Goal: Task Accomplishment & Management: Complete application form

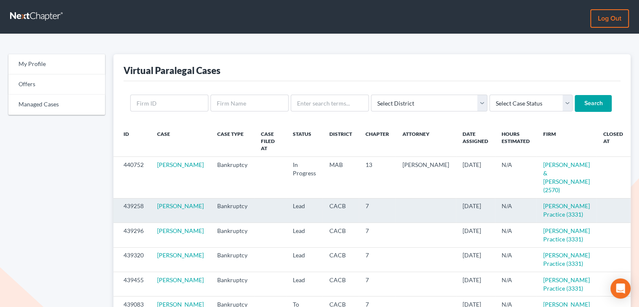
click at [636, 203] on icon "visibility" at bounding box center [639, 206] width 6 height 6
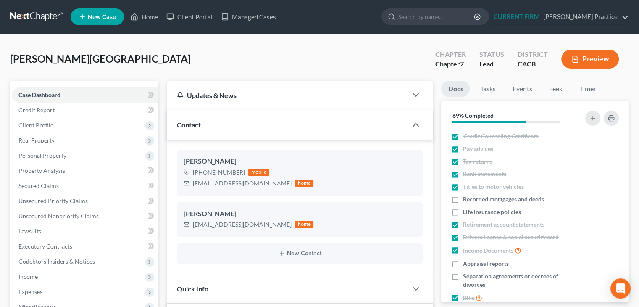
click at [630, 24] on nav "Home New Case Client Portal Managed Cases [PERSON_NAME] Practice [PERSON_NAME][…" at bounding box center [319, 17] width 639 height 34
click at [623, 17] on link "CURRENT FIRM Douglas Law Practice" at bounding box center [558, 16] width 139 height 15
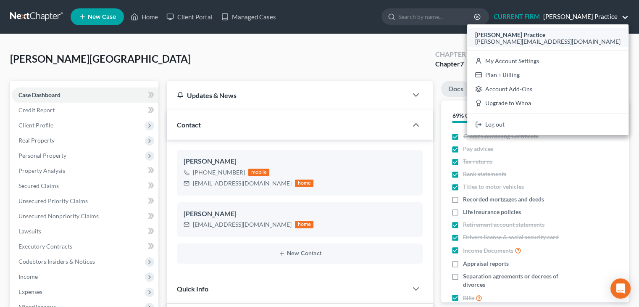
click at [608, 30] on div "Douglas Law Practice" at bounding box center [547, 35] width 145 height 10
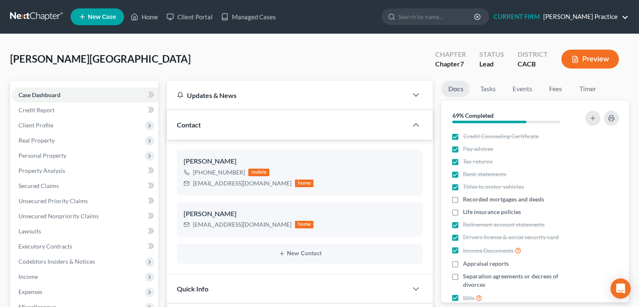
click at [567, 22] on link "CURRENT FIRM Douglas Law Practice" at bounding box center [558, 16] width 139 height 15
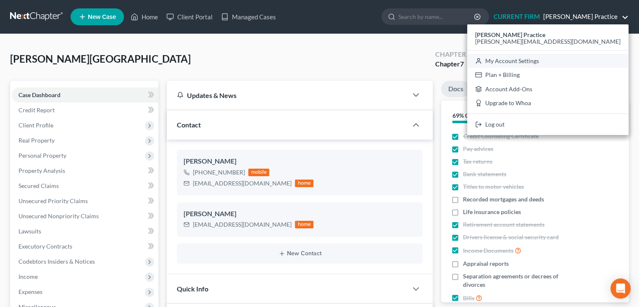
click at [555, 62] on link "My Account Settings" at bounding box center [547, 61] width 161 height 14
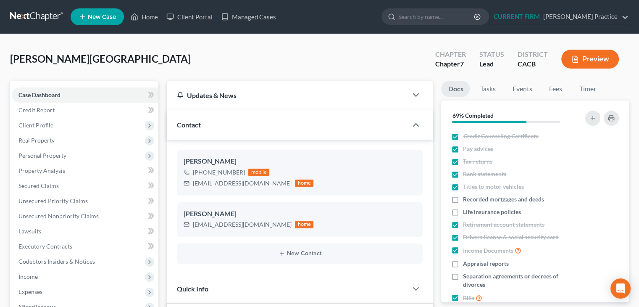
select select "29"
select select "4"
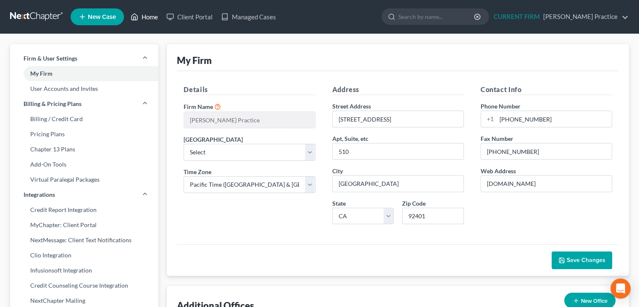
click at [144, 18] on link "Home" at bounding box center [144, 16] width 36 height 15
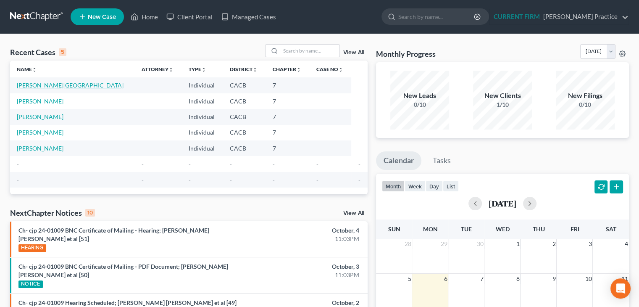
click at [57, 87] on link "Frierson, Brittany" at bounding box center [70, 84] width 107 height 7
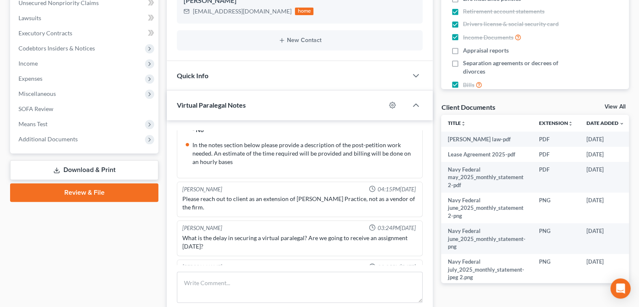
scroll to position [195, 0]
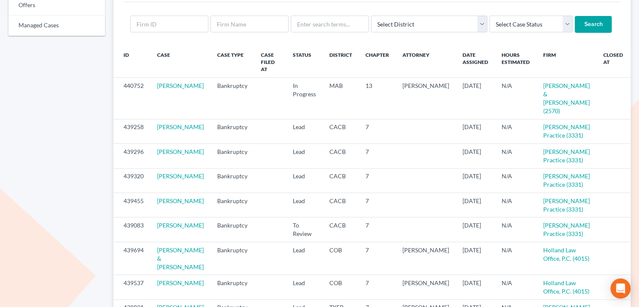
scroll to position [109, 0]
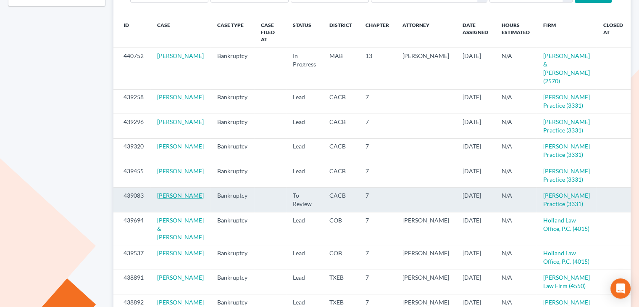
click at [177, 199] on link "[PERSON_NAME]" at bounding box center [180, 195] width 47 height 7
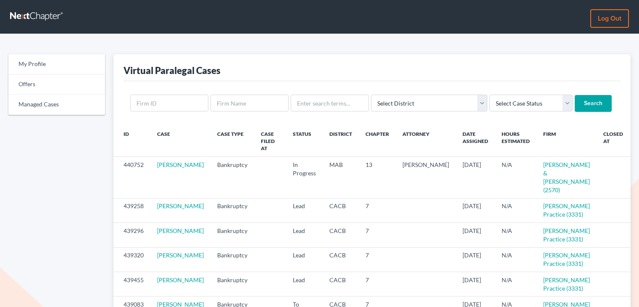
scroll to position [109, 0]
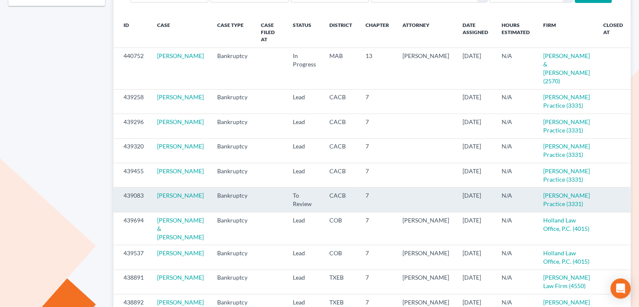
click at [636, 199] on icon "visibility" at bounding box center [639, 196] width 6 height 6
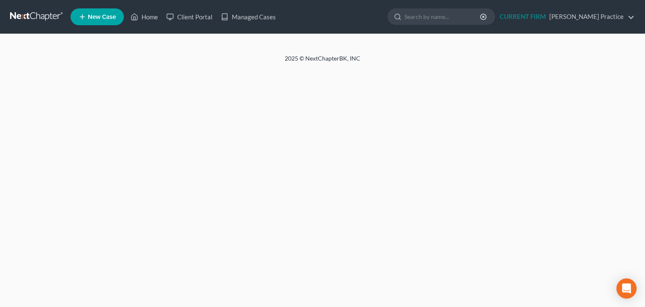
select select "3"
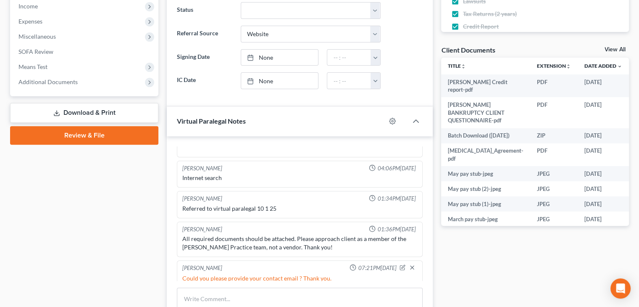
scroll to position [107, 0]
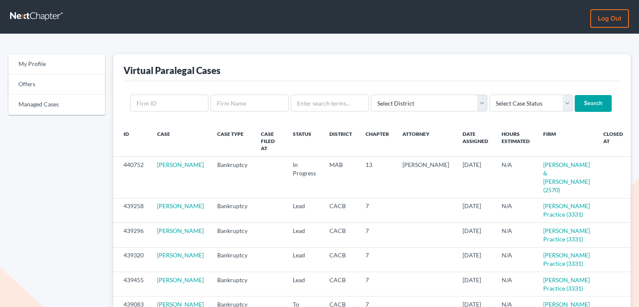
scroll to position [109, 0]
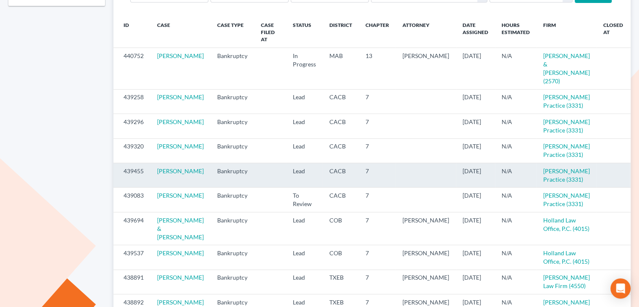
click at [636, 172] on icon "visibility" at bounding box center [639, 171] width 6 height 6
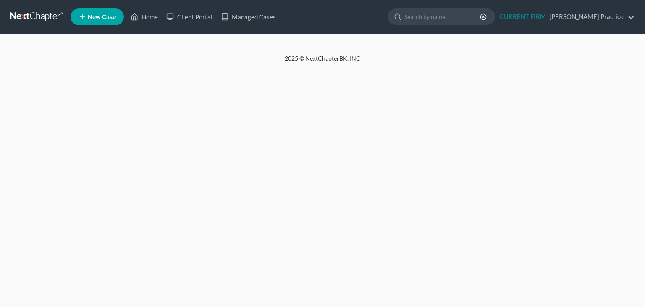
select select "3"
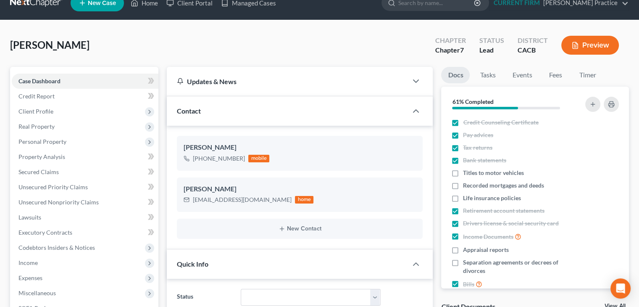
scroll to position [13, 0]
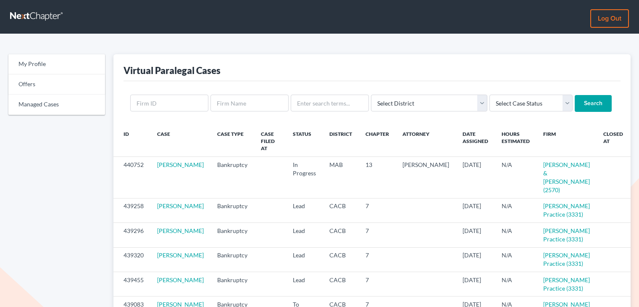
scroll to position [109, 0]
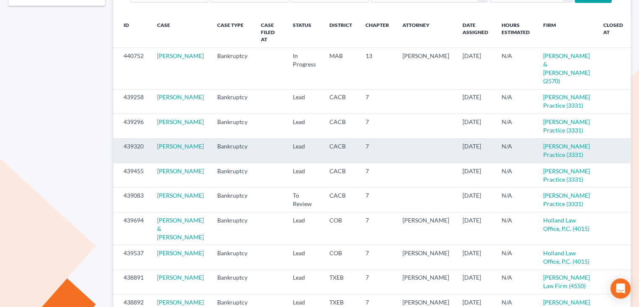
click at [636, 144] on icon "visibility" at bounding box center [639, 147] width 6 height 6
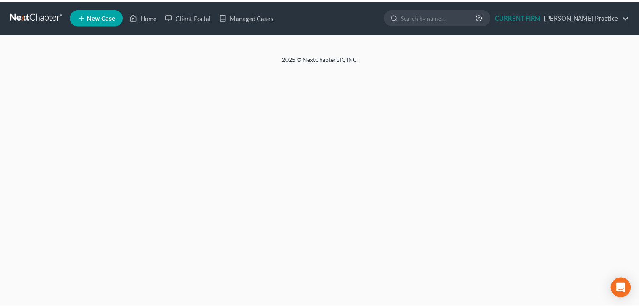
select select "6"
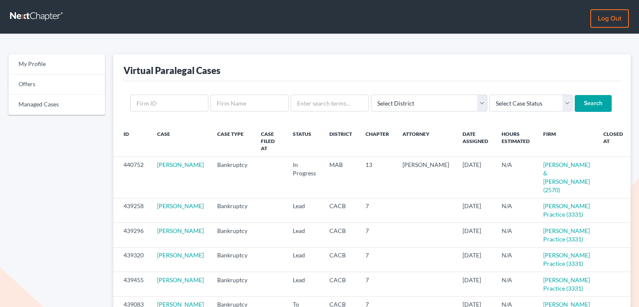
scroll to position [109, 0]
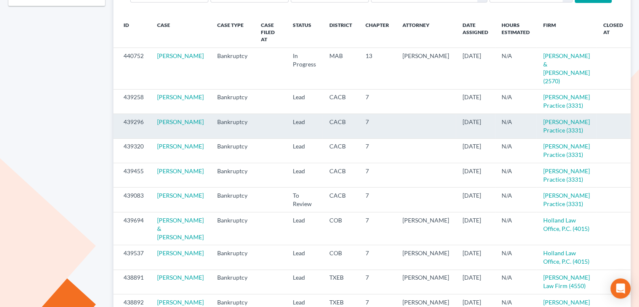
click at [636, 119] on icon "visibility" at bounding box center [639, 122] width 6 height 6
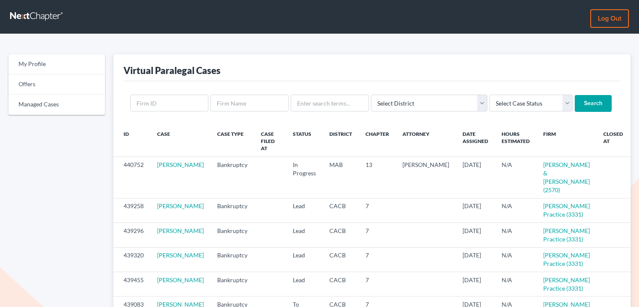
scroll to position [109, 0]
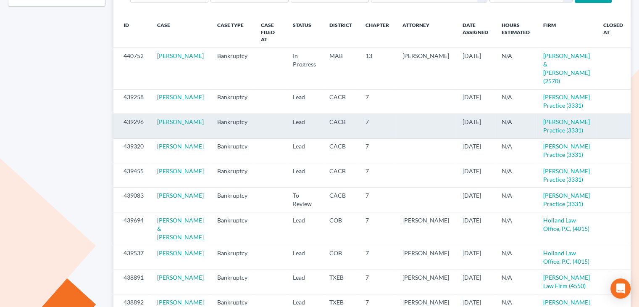
click at [636, 119] on icon "visibility" at bounding box center [639, 122] width 6 height 6
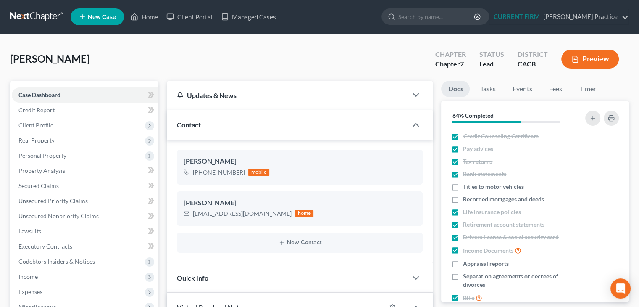
click at [48, 17] on link at bounding box center [37, 16] width 54 height 15
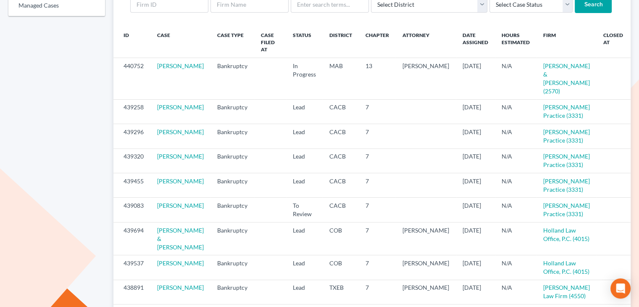
scroll to position [99, 0]
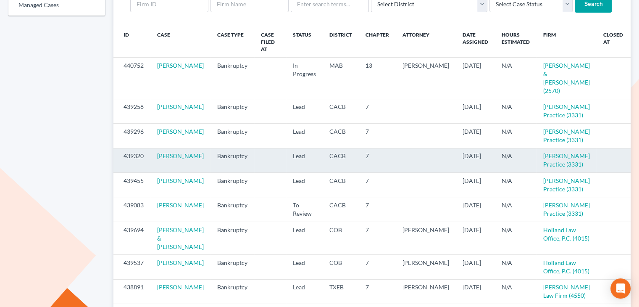
click at [596, 164] on td at bounding box center [612, 160] width 33 height 24
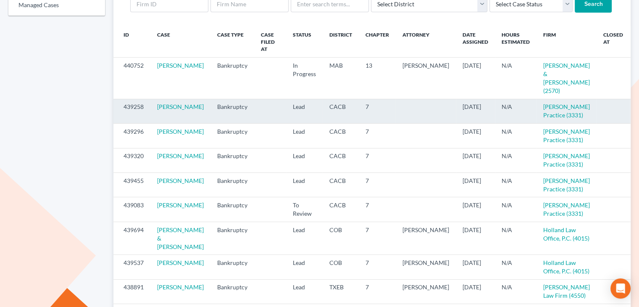
click at [636, 104] on icon "visibility" at bounding box center [639, 107] width 6 height 6
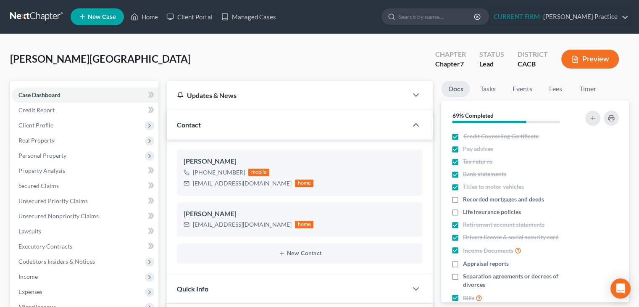
scroll to position [196, 0]
click at [144, 19] on link "Home" at bounding box center [144, 16] width 36 height 15
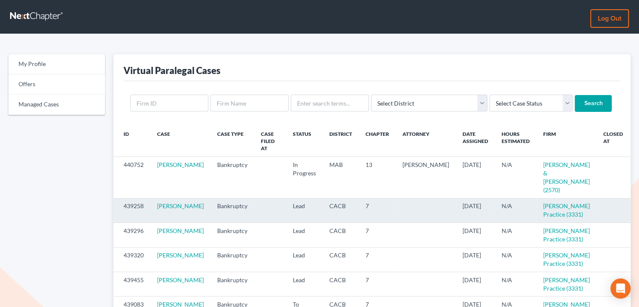
click at [636, 202] on link "visibility" at bounding box center [639, 205] width 6 height 7
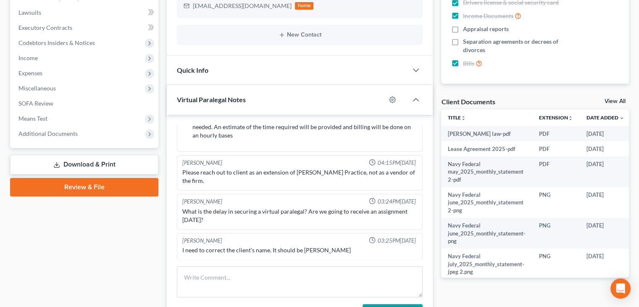
scroll to position [218, 0]
click at [616, 102] on link "View All" at bounding box center [614, 101] width 21 height 6
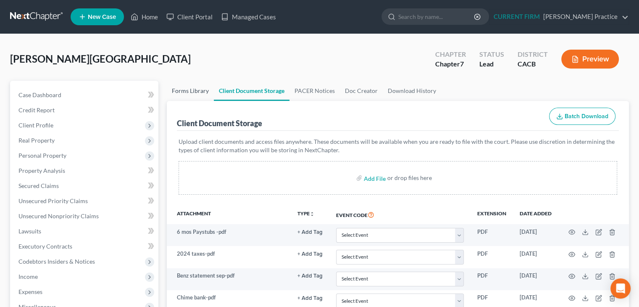
click at [185, 95] on link "Forms Library" at bounding box center [190, 91] width 47 height 20
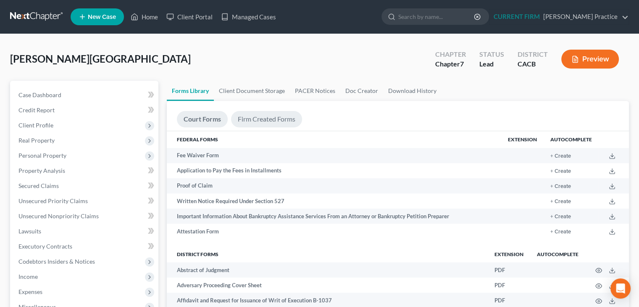
click at [271, 123] on link "Firm Created Forms" at bounding box center [266, 119] width 71 height 16
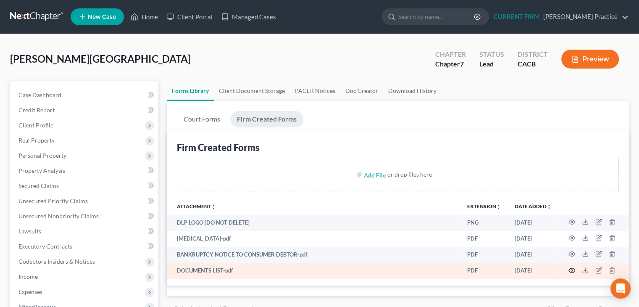
click at [571, 270] on icon "button" at bounding box center [571, 270] width 7 height 7
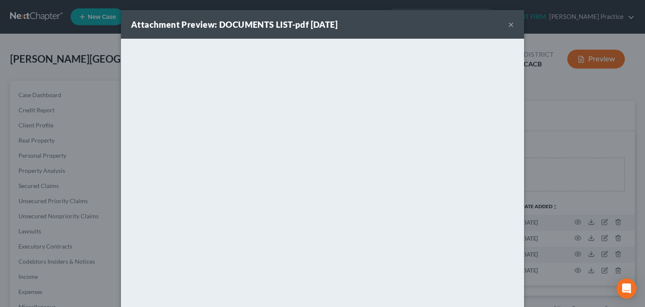
click at [508, 29] on button "×" at bounding box center [511, 24] width 6 height 10
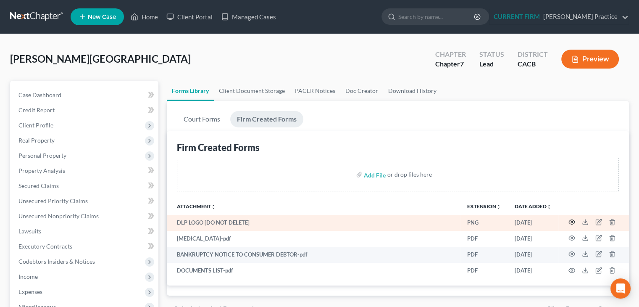
click at [570, 218] on icon "button" at bounding box center [571, 221] width 7 height 7
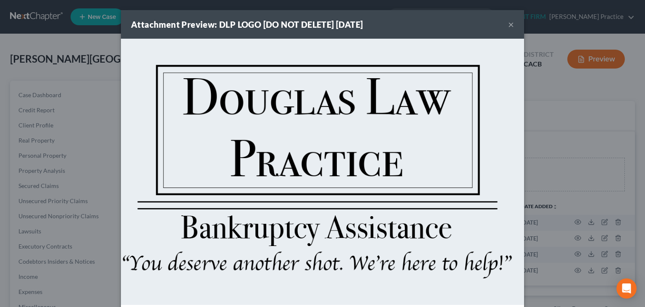
click at [508, 24] on button "×" at bounding box center [511, 24] width 6 height 10
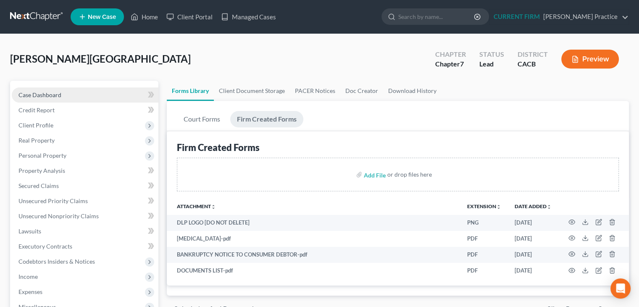
click at [74, 93] on link "Case Dashboard" at bounding box center [85, 94] width 147 height 15
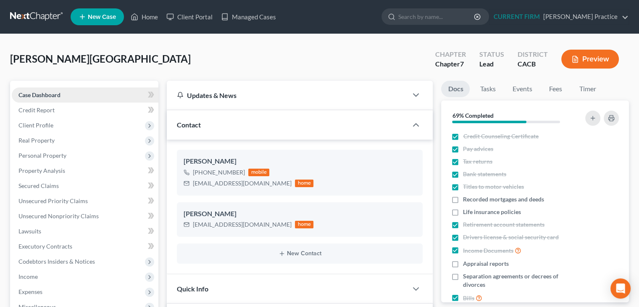
scroll to position [196, 0]
click at [39, 14] on link at bounding box center [37, 16] width 54 height 15
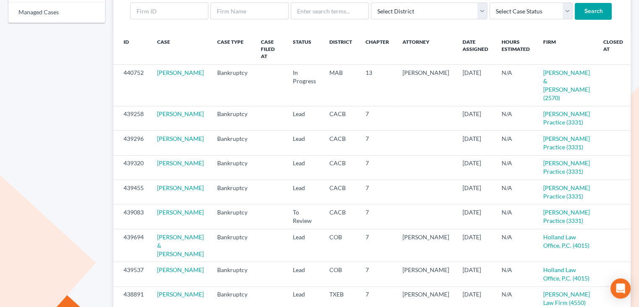
scroll to position [94, 0]
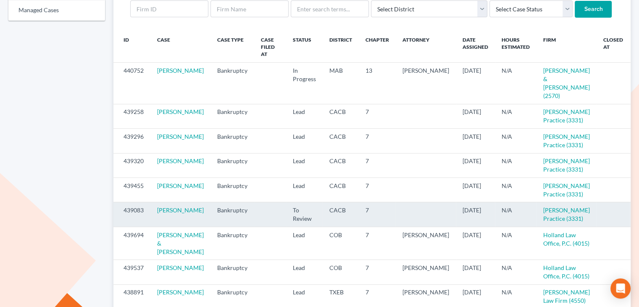
click at [636, 213] on icon "visibility" at bounding box center [639, 211] width 6 height 6
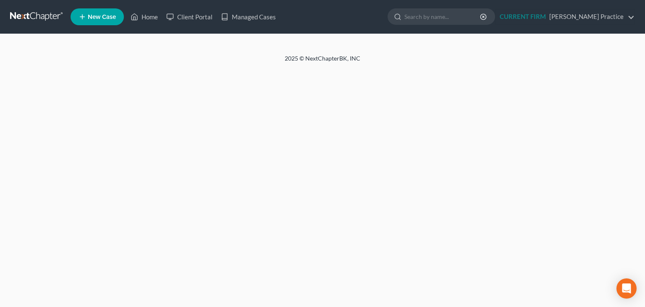
select select "3"
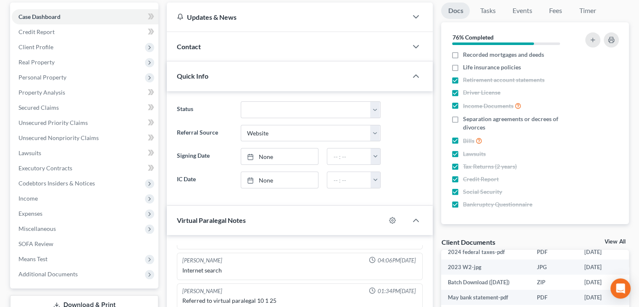
scroll to position [75, 0]
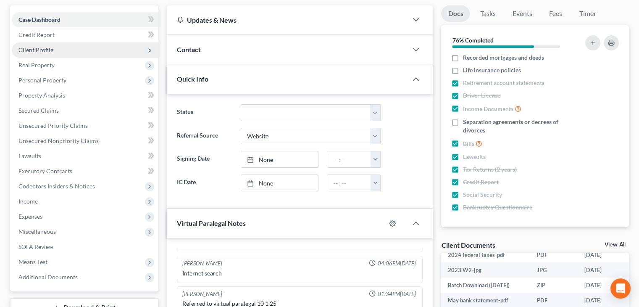
click at [52, 50] on span "Client Profile" at bounding box center [85, 49] width 147 height 15
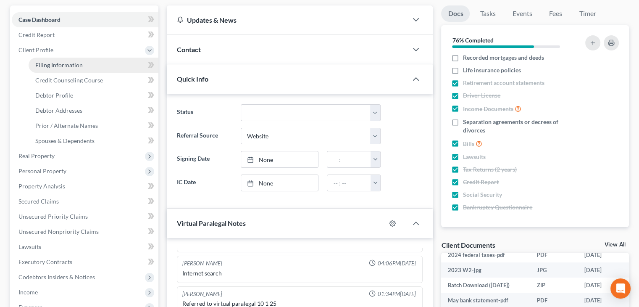
click at [124, 62] on link "Filing Information" at bounding box center [94, 65] width 130 height 15
select select "1"
select select "0"
select select "4"
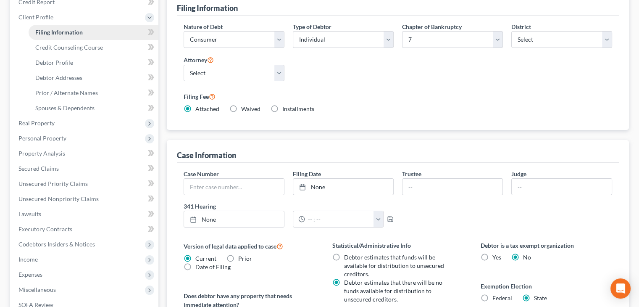
scroll to position [106, 0]
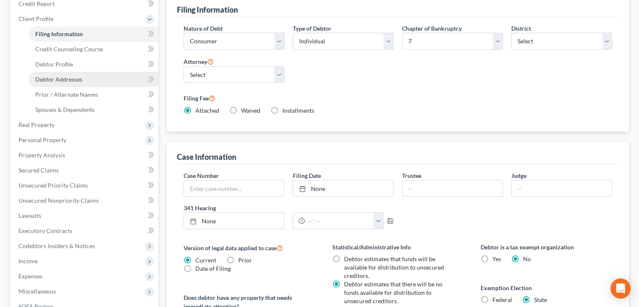
click at [39, 76] on span "Debtor Addresses" at bounding box center [58, 79] width 47 height 7
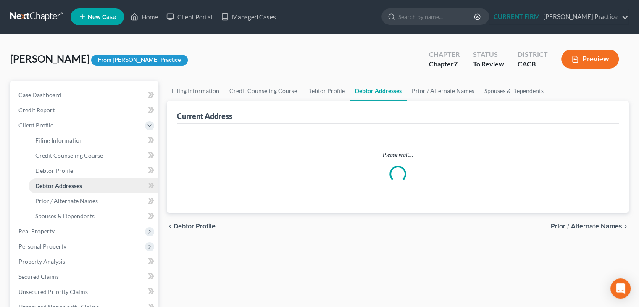
select select "0"
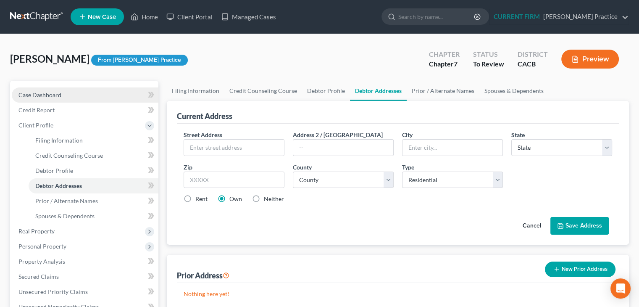
click at [26, 93] on span "Case Dashboard" at bounding box center [39, 94] width 43 height 7
select select "7"
select select "3"
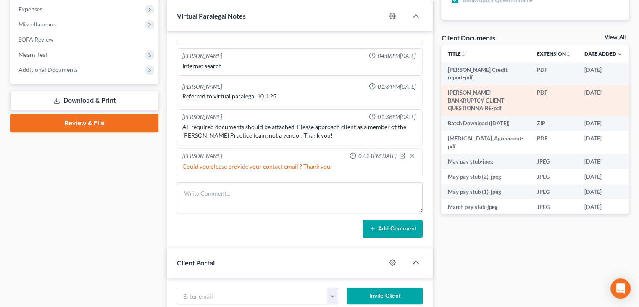
click at [636, 91] on icon "button" at bounding box center [639, 93] width 6 height 5
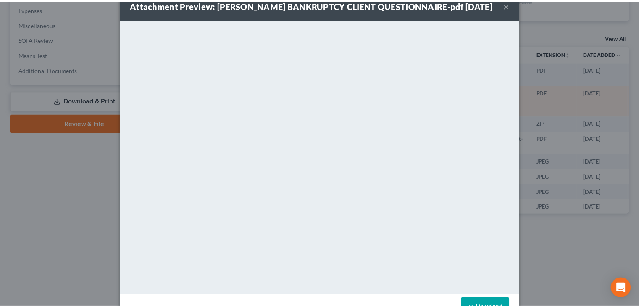
scroll to position [18, 0]
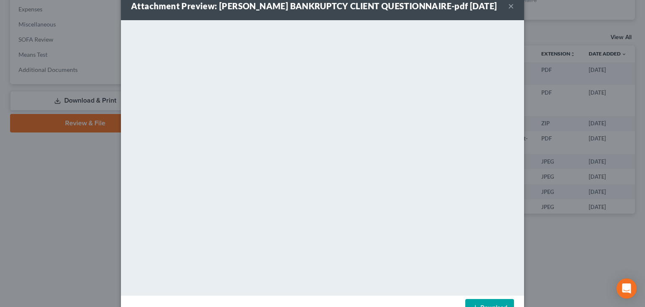
click at [508, 11] on button "×" at bounding box center [511, 6] width 6 height 10
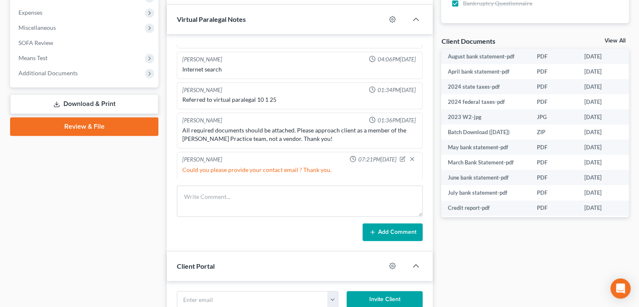
scroll to position [346, 0]
